Goal: Task Accomplishment & Management: Manage account settings

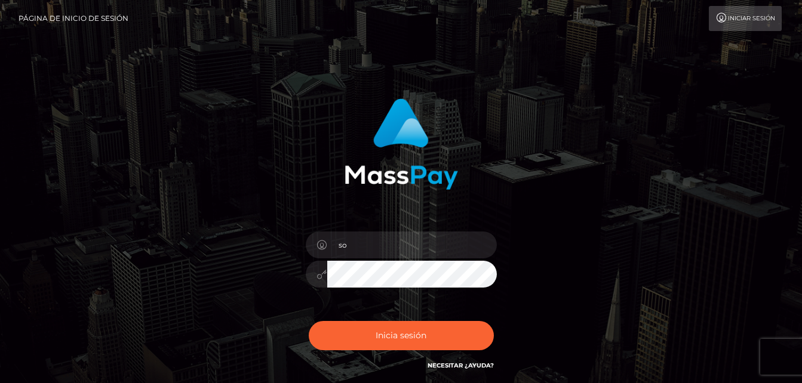
click at [375, 232] on input "so" at bounding box center [412, 245] width 170 height 27
type input "so"
click at [352, 232] on input "so" at bounding box center [412, 245] width 170 height 27
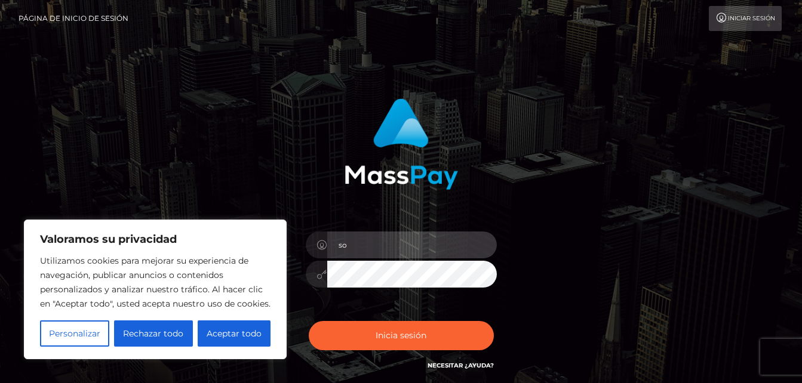
click at [352, 232] on input "so" at bounding box center [412, 245] width 170 height 27
drag, startPoint x: 352, startPoint y: 227, endPoint x: 595, endPoint y: 10, distance: 326.5
click at [352, 232] on input "so" at bounding box center [412, 245] width 170 height 27
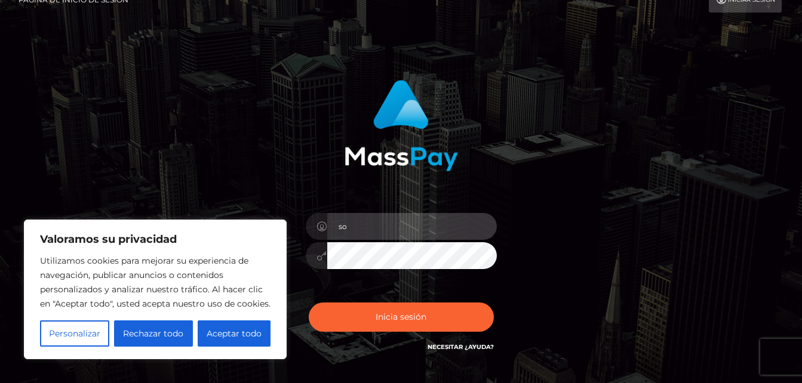
scroll to position [19, 0]
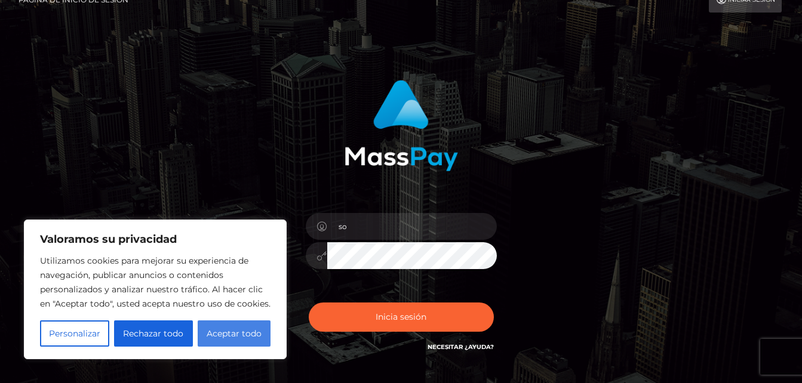
click at [218, 331] on button "Aceptar todo" at bounding box center [234, 334] width 73 height 26
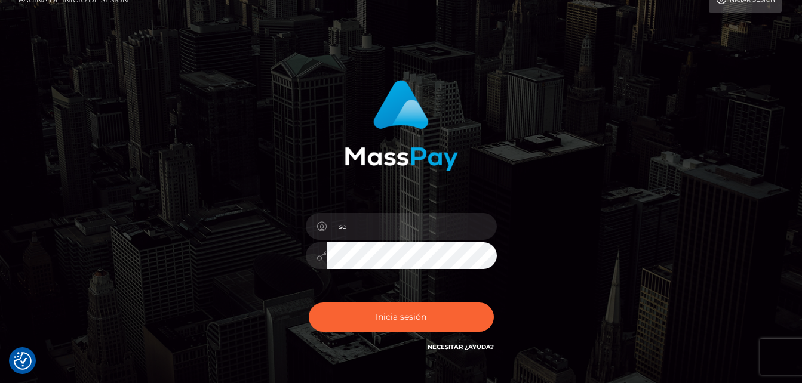
checkbox input "true"
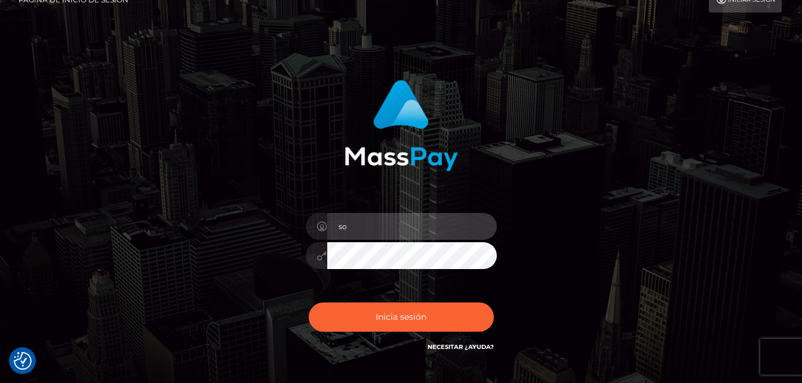
click at [365, 233] on input "so" at bounding box center [412, 226] width 170 height 27
type input "[EMAIL_ADDRESS][DOMAIN_NAME]"
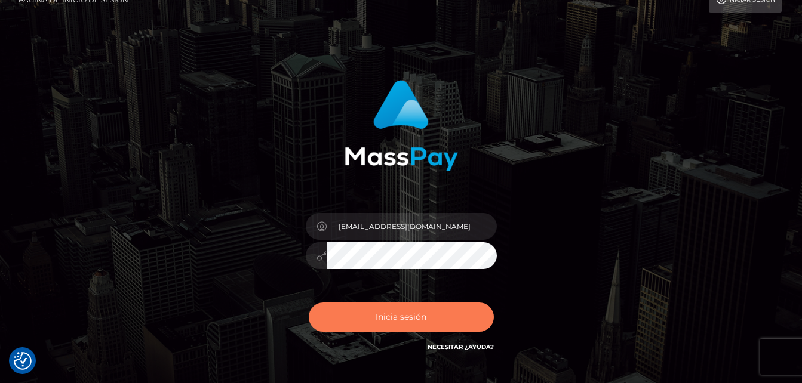
click at [388, 309] on button "Inicia sesión" at bounding box center [401, 317] width 185 height 29
